Goal: Task Accomplishment & Management: Use online tool/utility

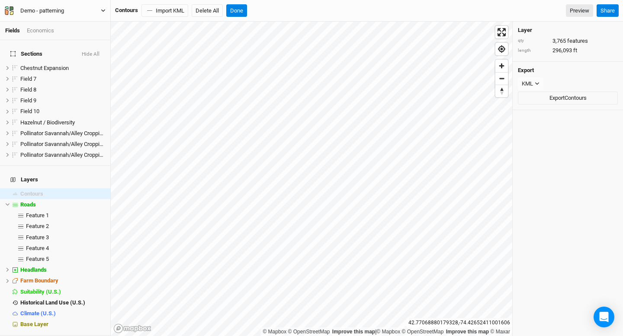
click at [102, 9] on icon "button" at bounding box center [103, 10] width 5 height 5
click at [98, 26] on button "Back" at bounding box center [72, 24] width 68 height 11
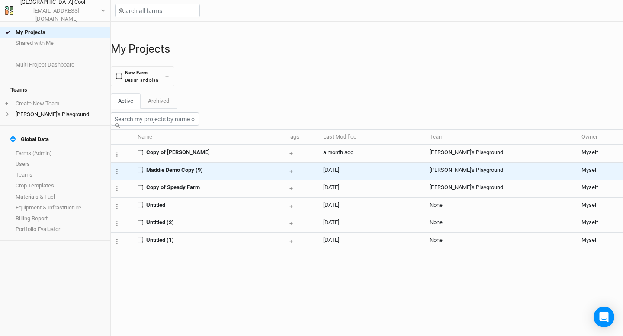
click at [171, 174] on span "Maddie Demo Copy (9)" at bounding box center [174, 170] width 57 height 8
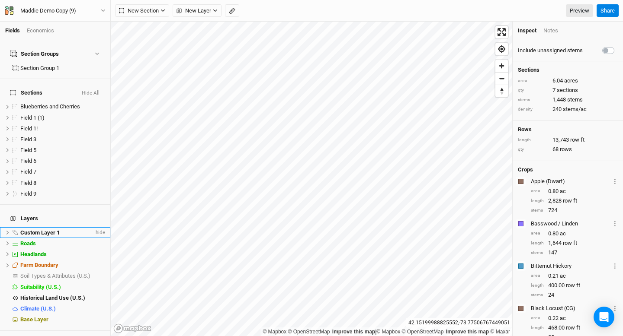
click at [46, 230] on span "Custom Layer 1" at bounding box center [39, 233] width 39 height 6
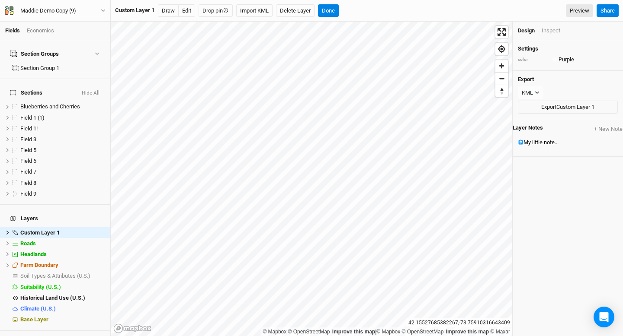
click at [556, 30] on div "Inspect" at bounding box center [550, 31] width 19 height 8
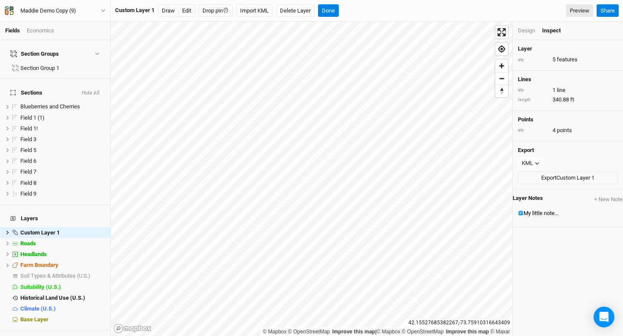
click at [530, 31] on div "Design" at bounding box center [526, 31] width 17 height 8
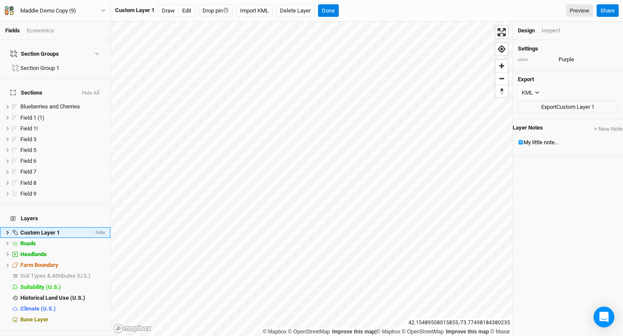
click at [6, 230] on icon at bounding box center [7, 232] width 5 height 5
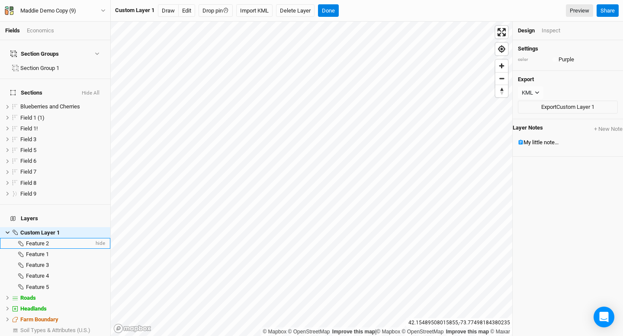
click at [26, 240] on span "Feature 2" at bounding box center [37, 243] width 23 height 6
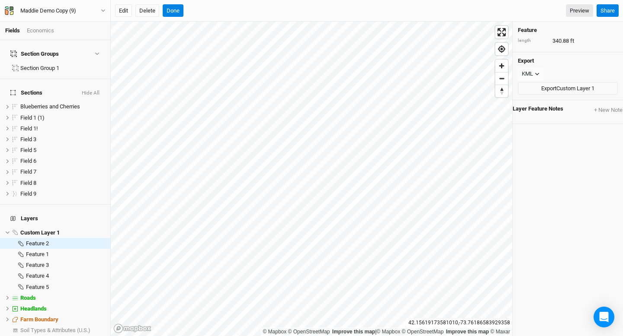
click at [559, 41] on div "length 340.88 ft" at bounding box center [568, 41] width 100 height 8
click at [566, 38] on div "length 340.88 ft" at bounding box center [568, 41] width 100 height 8
click at [37, 249] on li "Feature 1 hide" at bounding box center [55, 254] width 110 height 11
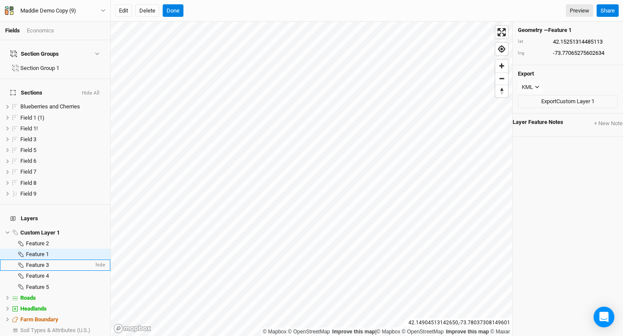
click at [51, 262] on div "Feature 3" at bounding box center [60, 265] width 68 height 7
type input "42.15229043410224"
type input "-73.77028797560091"
click at [48, 273] on span "Feature 4" at bounding box center [37, 276] width 23 height 6
type input "42.15250519090927"
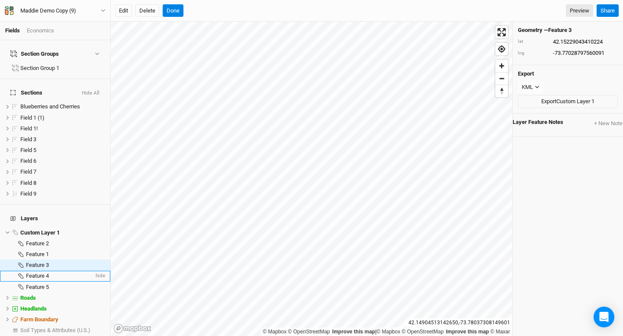
type input "-73.7701592295677"
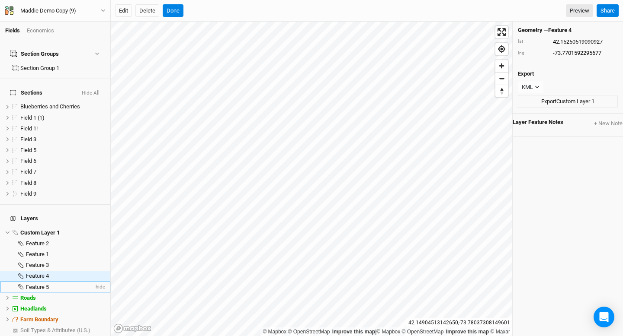
click at [46, 282] on li "Feature 5 hide" at bounding box center [55, 287] width 110 height 11
type input "42.1527716474167"
type input "-73.77043817930567"
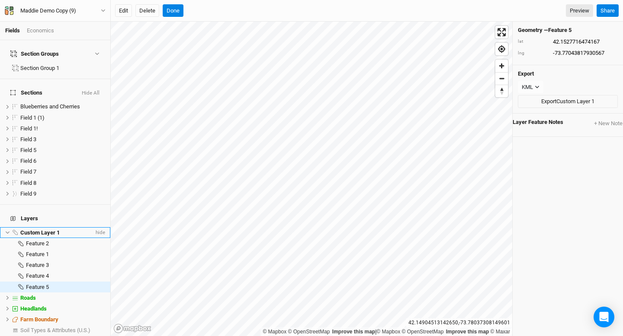
click at [42, 230] on span "Custom Layer 1" at bounding box center [39, 233] width 39 height 6
